Goal: Task Accomplishment & Management: Manage account settings

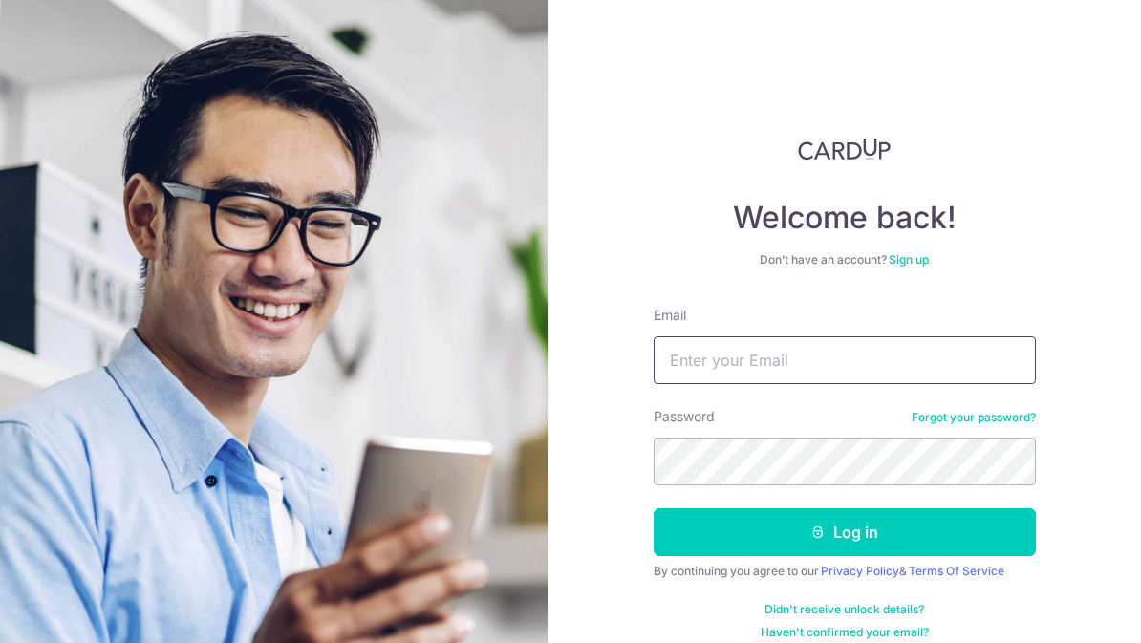
click at [938, 367] on input "Email" at bounding box center [845, 360] width 382 height 48
type input "Tanky2061@gmail.com"
click at [878, 531] on button "Log in" at bounding box center [845, 533] width 382 height 48
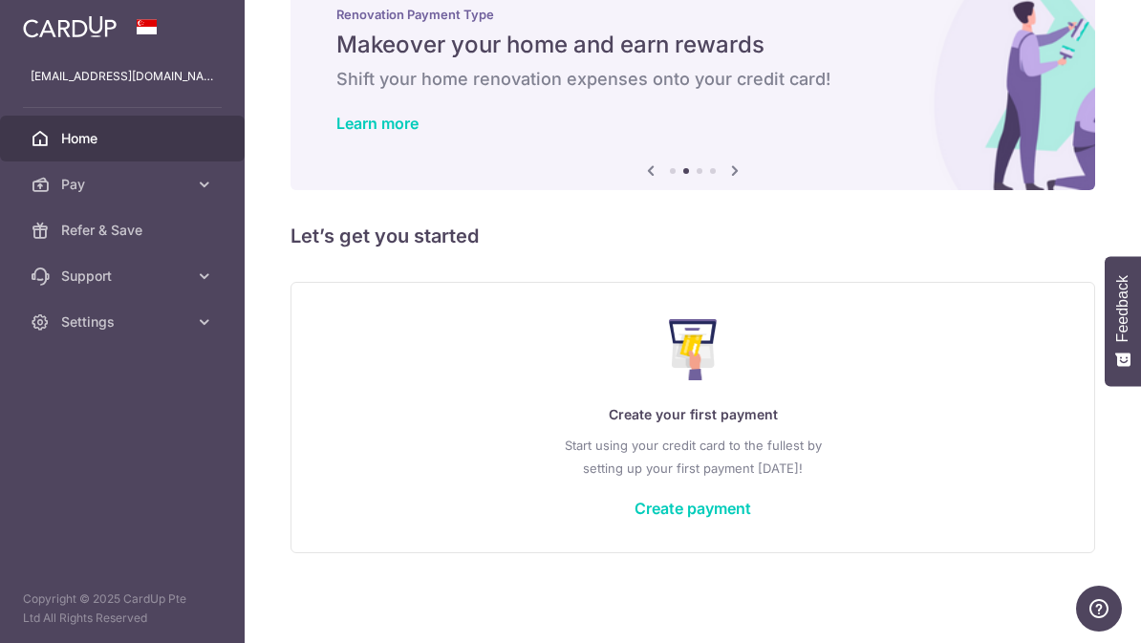
scroll to position [132, 0]
click at [639, 161] on div "Previous Next" at bounding box center [692, 171] width 107 height 23
click at [639, 178] on icon at bounding box center [650, 171] width 23 height 24
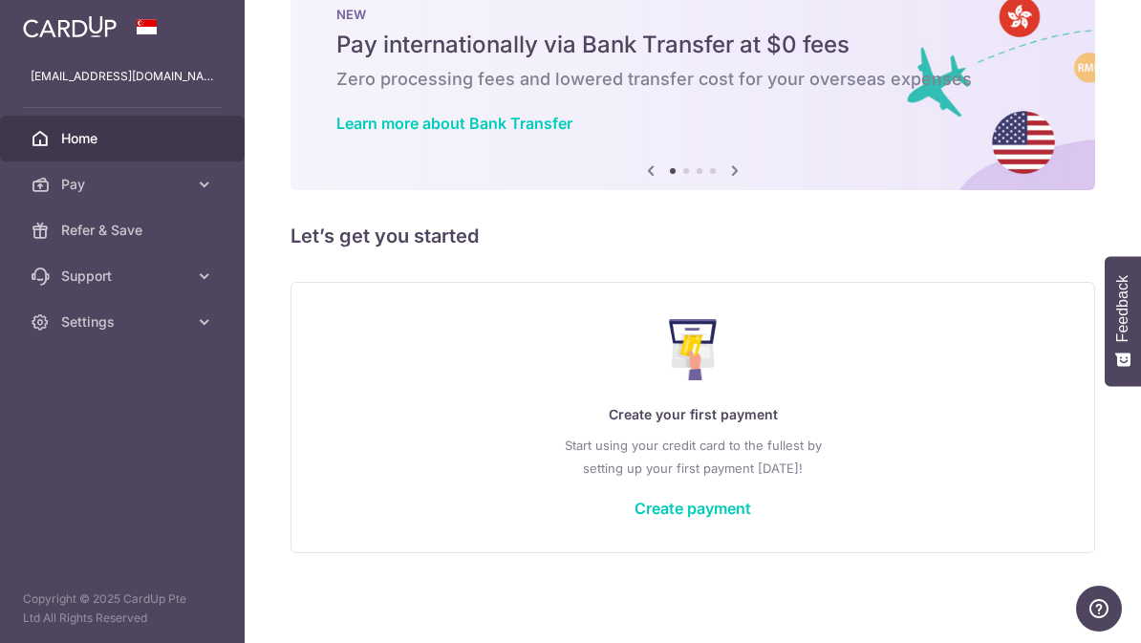
scroll to position [124, 0]
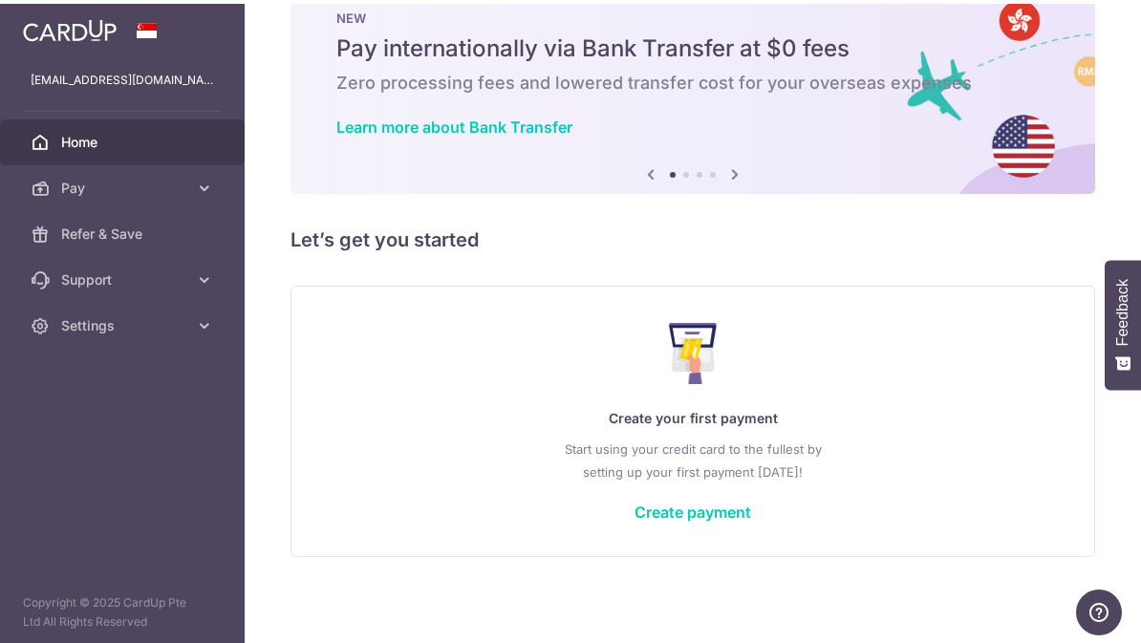
click at [639, 175] on icon at bounding box center [650, 171] width 23 height 24
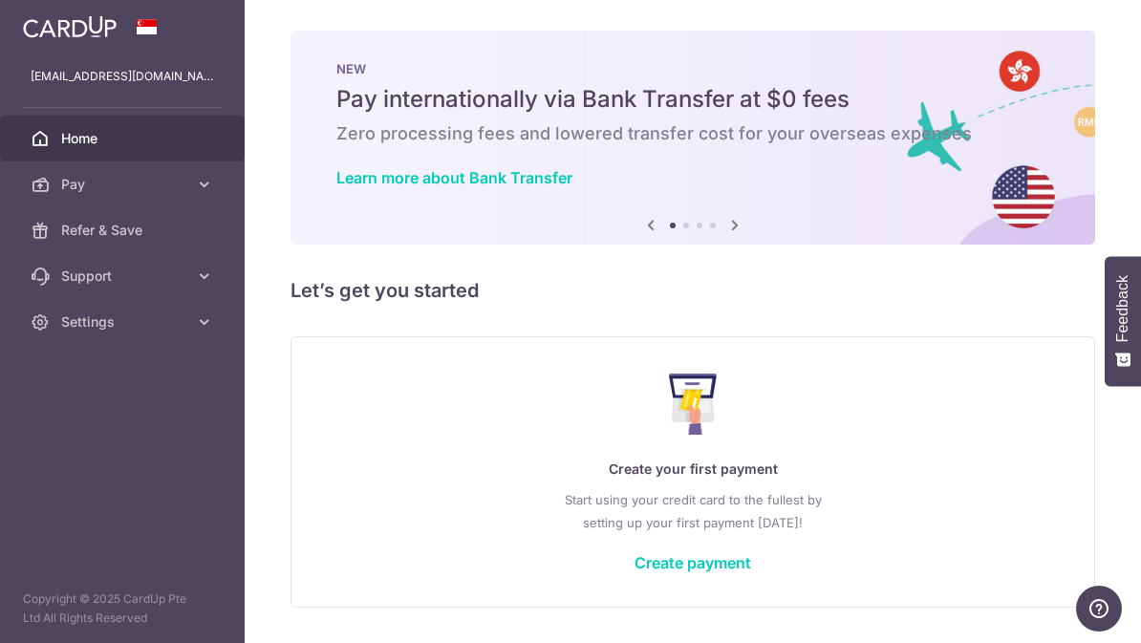
scroll to position [0, 0]
